Goal: Use online tool/utility: Use online tool/utility

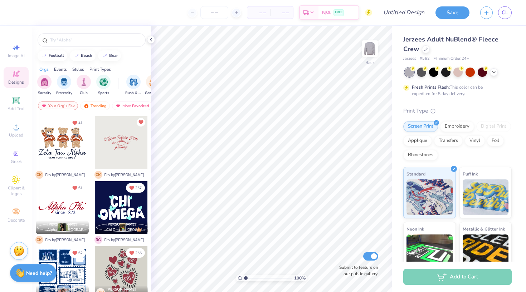
click at [117, 136] on div at bounding box center [121, 142] width 53 height 53
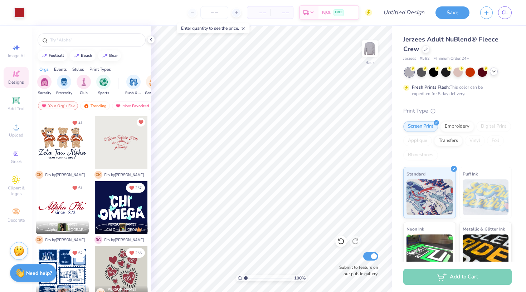
click at [494, 73] on icon at bounding box center [494, 72] width 6 height 6
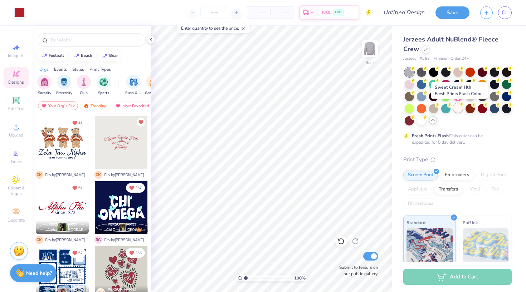
click at [458, 107] on div at bounding box center [458, 107] width 9 height 9
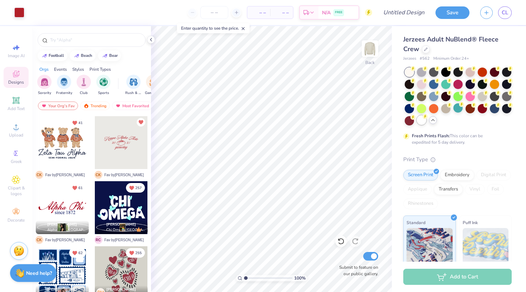
click at [421, 122] on div at bounding box center [421, 120] width 9 height 9
click at [46, 84] on img "filter for Sorority" at bounding box center [44, 81] width 8 height 8
click at [99, 106] on div "Trending" at bounding box center [95, 106] width 30 height 9
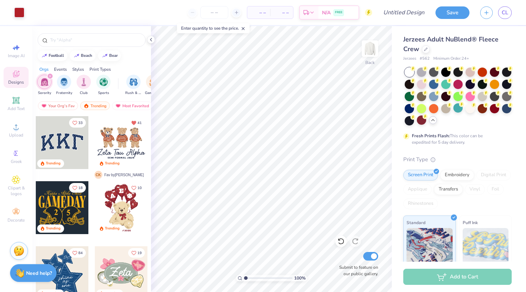
click at [65, 149] on div at bounding box center [62, 142] width 53 height 53
type input "7.58"
click at [258, 95] on div "Hold “Option ⌥” to see the space between elements." at bounding box center [281, 104] width 76 height 21
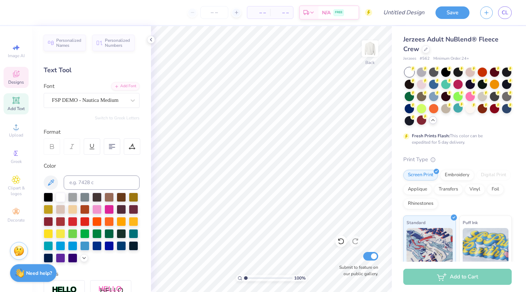
click at [16, 77] on icon at bounding box center [16, 74] width 6 height 6
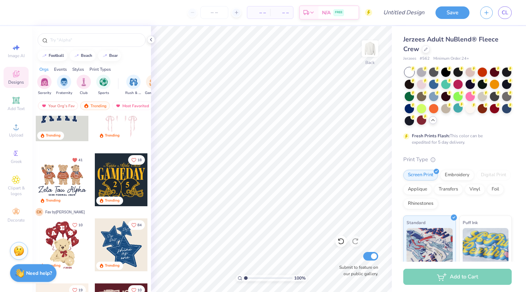
scroll to position [27, 0]
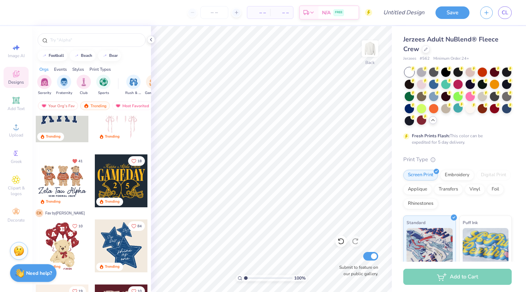
click at [64, 120] on div at bounding box center [62, 115] width 53 height 53
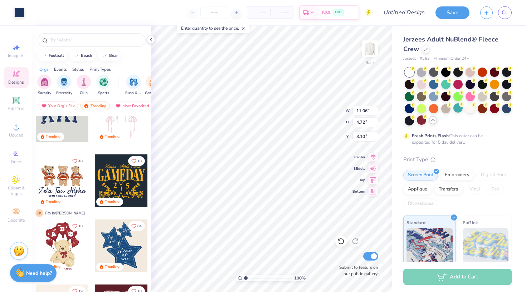
type input "3.00"
click at [32, 12] on div at bounding box center [32, 12] width 10 height 10
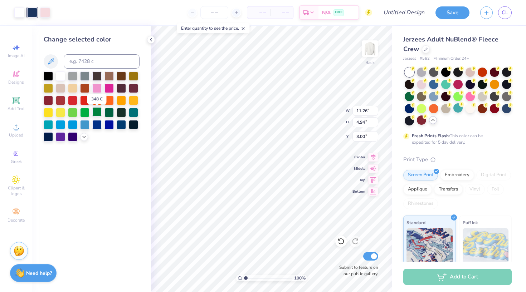
click at [97, 114] on div at bounding box center [96, 111] width 9 height 9
click at [106, 116] on div at bounding box center [109, 111] width 9 height 9
click at [42, 13] on div at bounding box center [45, 12] width 10 height 10
click at [86, 112] on div at bounding box center [84, 111] width 9 height 9
click at [61, 76] on div at bounding box center [60, 75] width 9 height 9
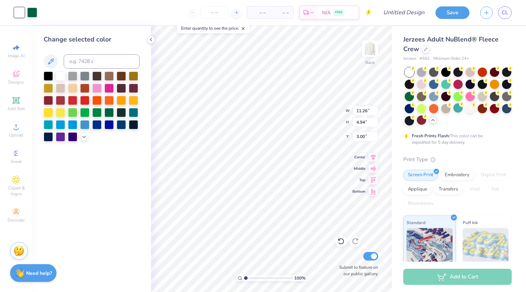
click at [24, 12] on div at bounding box center [19, 13] width 10 height 10
click at [34, 13] on div at bounding box center [32, 12] width 10 height 10
click at [96, 115] on div at bounding box center [96, 111] width 9 height 9
click at [457, 175] on div "Embroidery" at bounding box center [457, 174] width 34 height 11
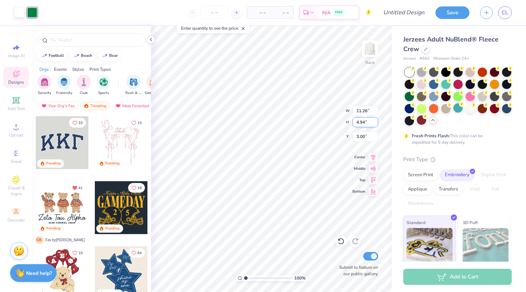
scroll to position [0, 0]
click at [40, 83] on div "filter for Sorority" at bounding box center [44, 81] width 14 height 14
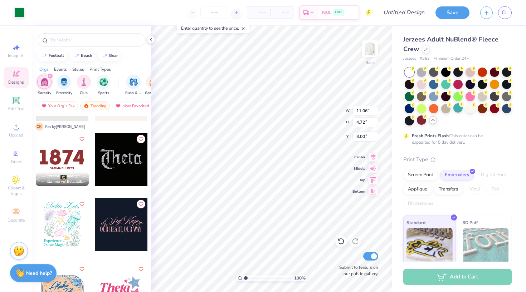
scroll to position [1808, 0]
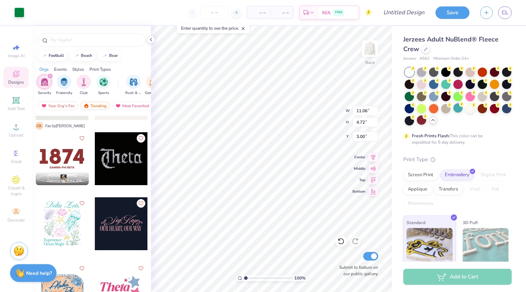
click at [77, 162] on div at bounding box center [62, 158] width 53 height 53
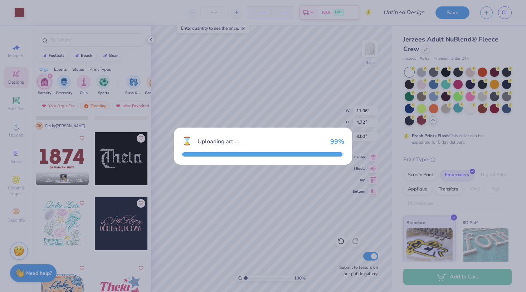
type input "8.55"
type input "3.81"
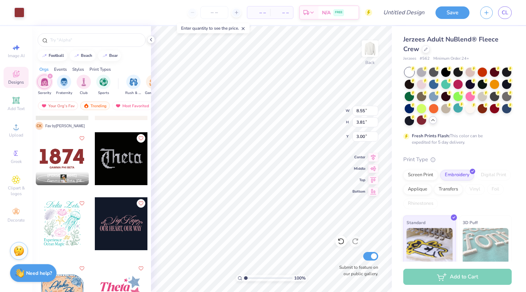
type input "11.06"
type input "4.72"
type input "8.73"
type input "8.55"
type input "3.81"
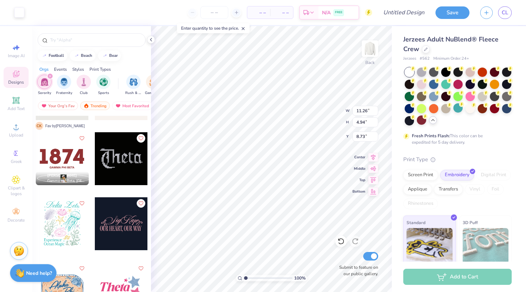
type input "3.00"
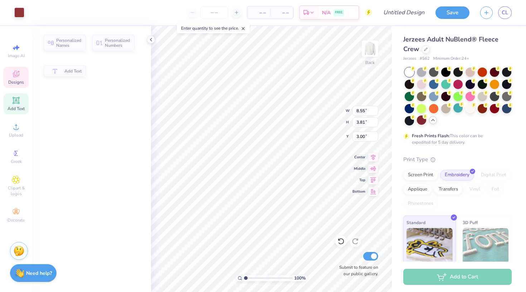
type input "4.76"
type input "0.40"
type input "6.41"
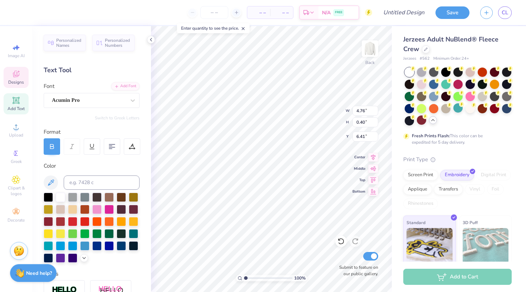
scroll to position [0, 0]
type textarea "G"
type textarea "KAPPA DELTA SIGMA LAMBDA"
type textarea "1897"
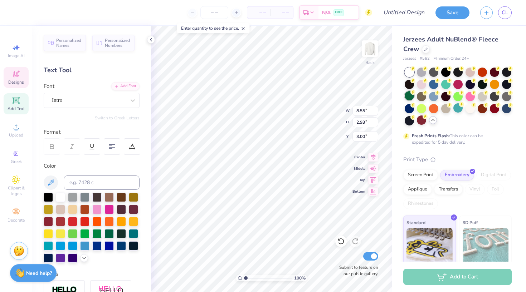
click at [408, 95] on div at bounding box center [409, 95] width 9 height 9
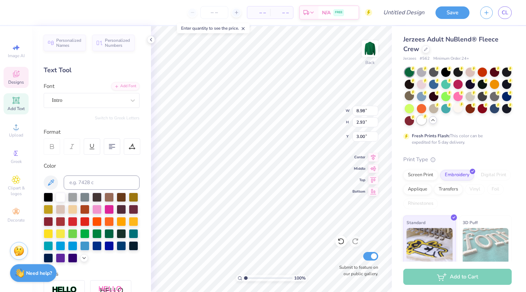
click at [423, 124] on div at bounding box center [421, 120] width 9 height 9
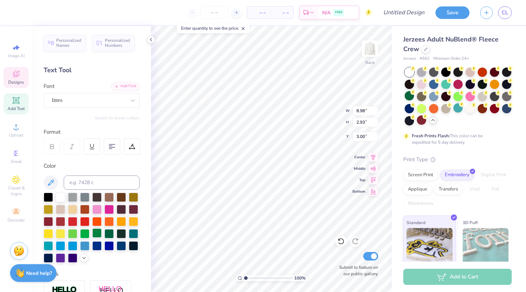
click at [95, 231] on div at bounding box center [96, 233] width 9 height 9
click at [118, 233] on div at bounding box center [121, 233] width 9 height 9
click at [111, 233] on div at bounding box center [109, 233] width 9 height 9
type input "8.07"
type input "0.40"
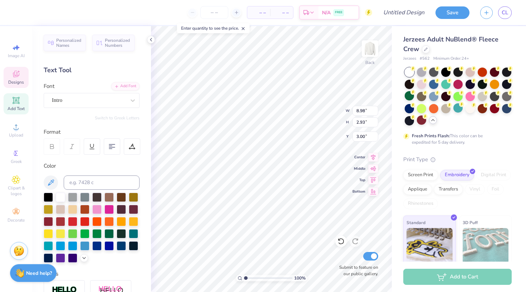
type input "6.41"
click at [106, 232] on div at bounding box center [109, 233] width 9 height 9
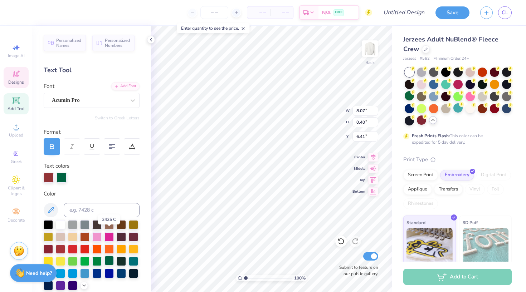
scroll to position [0, 1]
click at [110, 260] on div at bounding box center [109, 260] width 9 height 9
click at [107, 262] on div at bounding box center [109, 260] width 9 height 9
click at [107, 261] on div at bounding box center [109, 260] width 9 height 9
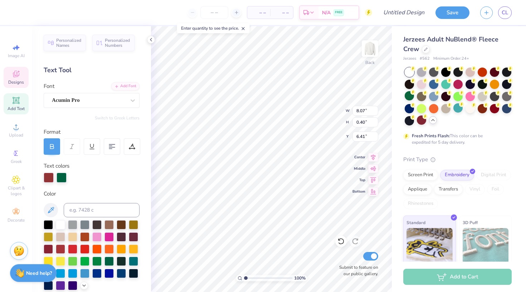
scroll to position [0, 2]
click at [110, 259] on div at bounding box center [109, 260] width 9 height 9
type input "10.97"
type input "4.58"
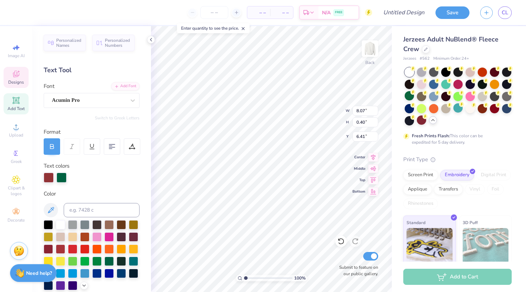
type input "8.85"
type input "6.41"
type input "9.87"
click at [69, 42] on span "Personalized Names" at bounding box center [68, 42] width 25 height 10
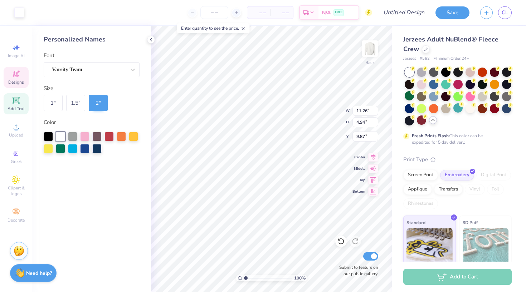
click at [17, 78] on div "Designs" at bounding box center [16, 77] width 25 height 21
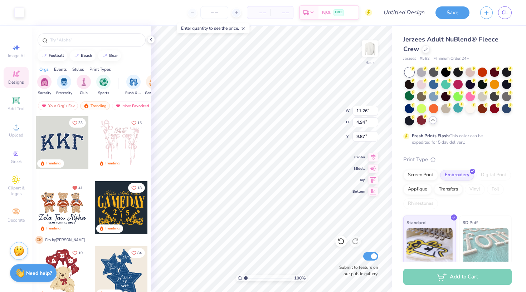
click at [62, 143] on div at bounding box center [62, 142] width 53 height 53
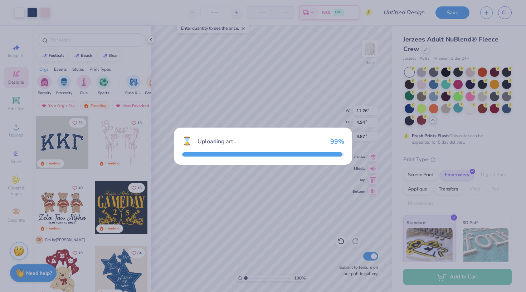
type input "3.00"
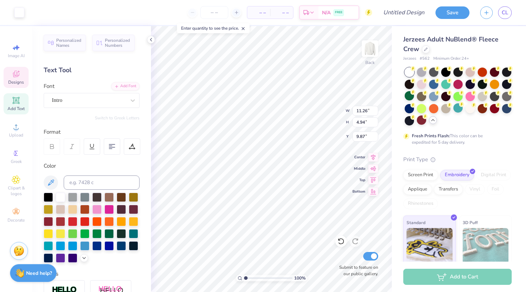
click at [19, 102] on icon at bounding box center [16, 100] width 9 height 9
type input "6.03"
type input "1.75"
type input "7.85"
click at [102, 99] on div "Super Dream" at bounding box center [88, 100] width 75 height 11
